Goal: Information Seeking & Learning: Learn about a topic

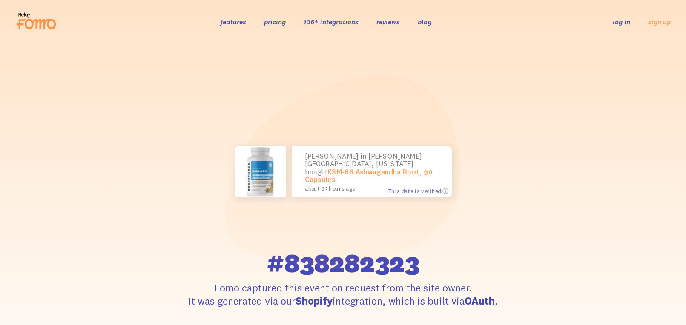
click at [31, 22] on icon at bounding box center [36, 20] width 42 height 21
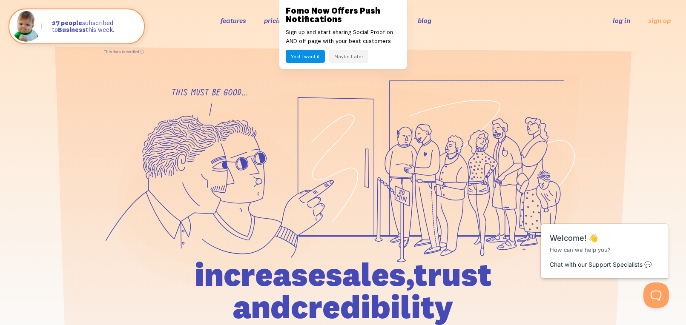
scroll to position [2, 0]
click at [477, 32] on header "features pricing 106+ integrations reviews blog log in sign up log in sign up" at bounding box center [343, 19] width 686 height 43
click at [384, 52] on div "Yes! I want it Maybe Later" at bounding box center [343, 56] width 115 height 13
click at [359, 62] on button "Maybe Later" at bounding box center [348, 56] width 39 height 13
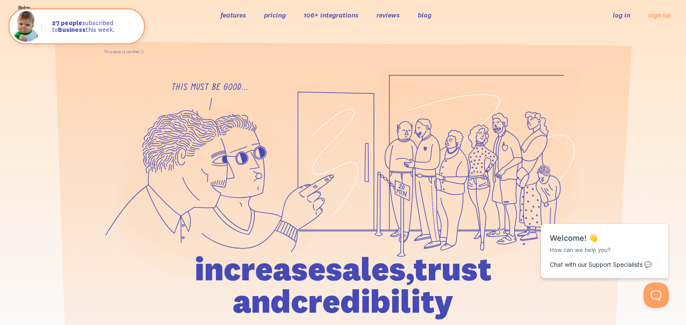
scroll to position [0, 0]
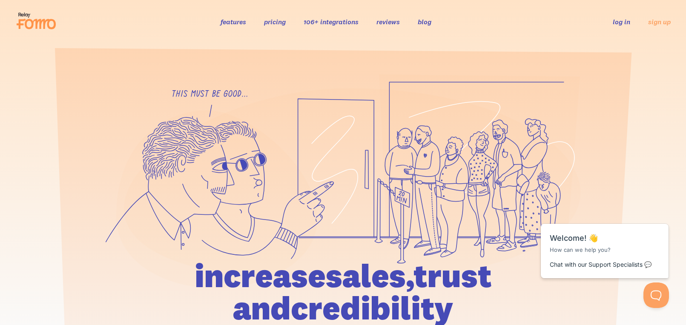
click at [329, 17] on li "106+ integrations" at bounding box center [331, 22] width 55 height 10
click at [326, 25] on link "106+ integrations" at bounding box center [331, 21] width 55 height 9
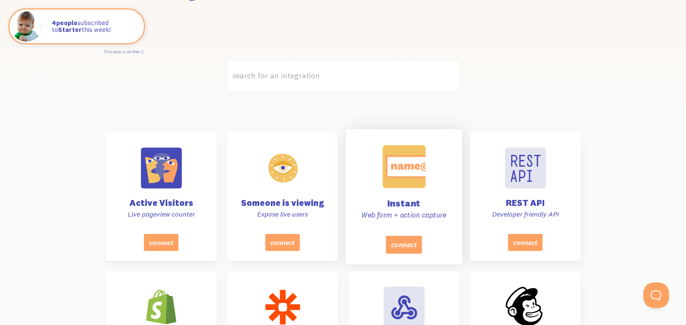
scroll to position [2, 0]
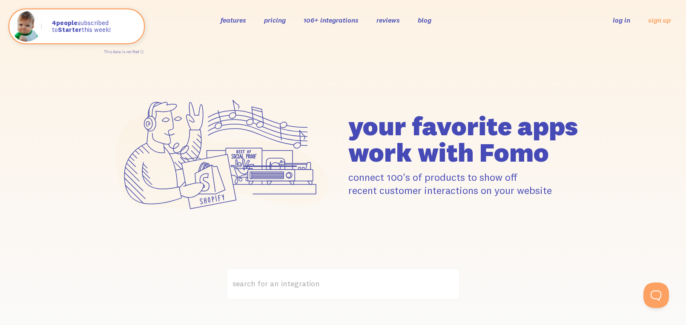
click at [270, 12] on div "features pricing 106+ integrations reviews blog log in sign up log in sign up" at bounding box center [343, 20] width 656 height 23
click at [273, 20] on link "pricing" at bounding box center [275, 20] width 22 height 9
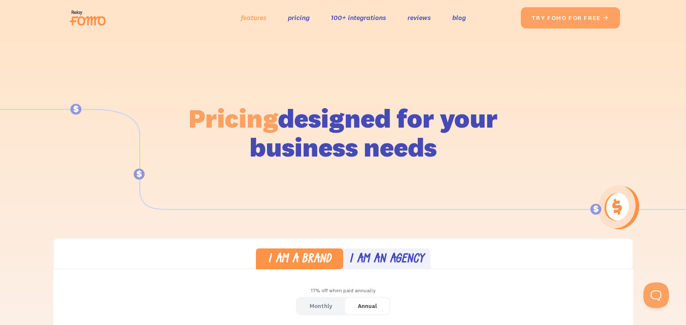
click at [248, 17] on link "features" at bounding box center [254, 18] width 26 height 12
